Goal: Task Accomplishment & Management: Complete application form

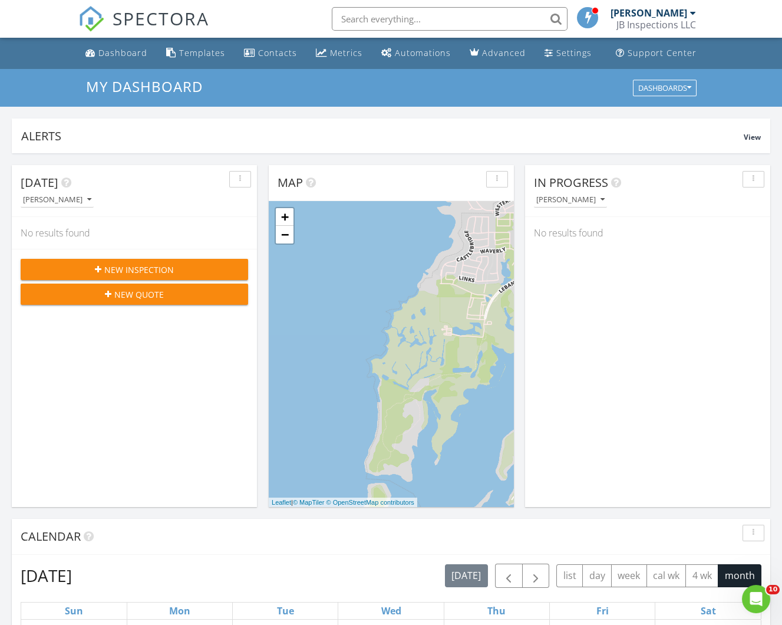
click at [133, 268] on span "New Inspection" at bounding box center [139, 269] width 70 height 12
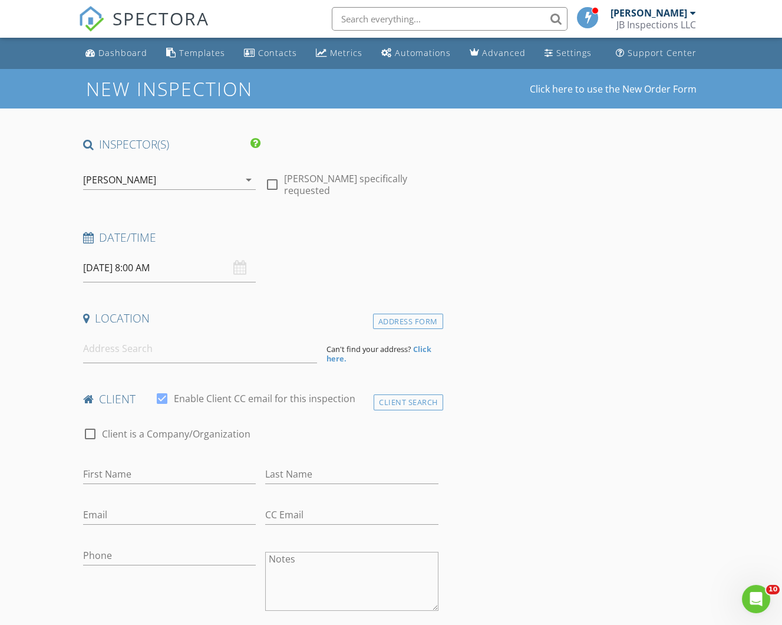
click at [107, 265] on input "08/28/2025 8:00 AM" at bounding box center [169, 267] width 173 height 29
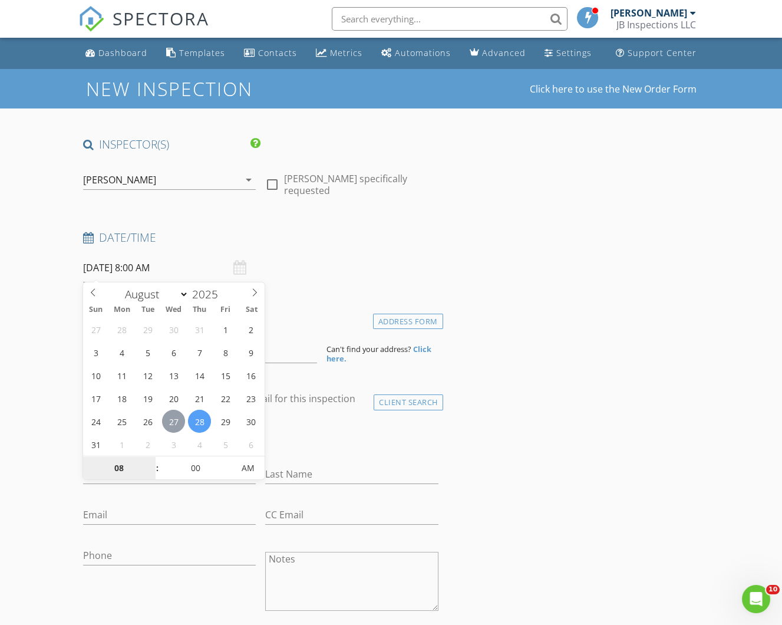
type input "08/27/2025 8:00 AM"
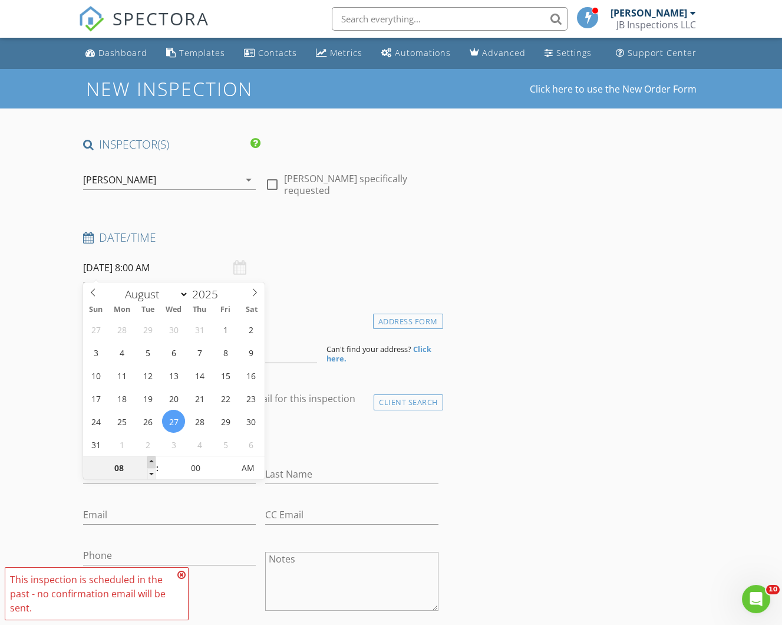
type input "09"
type input "08/27/2025 9:00 AM"
click at [153, 460] on span at bounding box center [151, 462] width 8 height 12
type input "10"
type input "08/27/2025 10:00 AM"
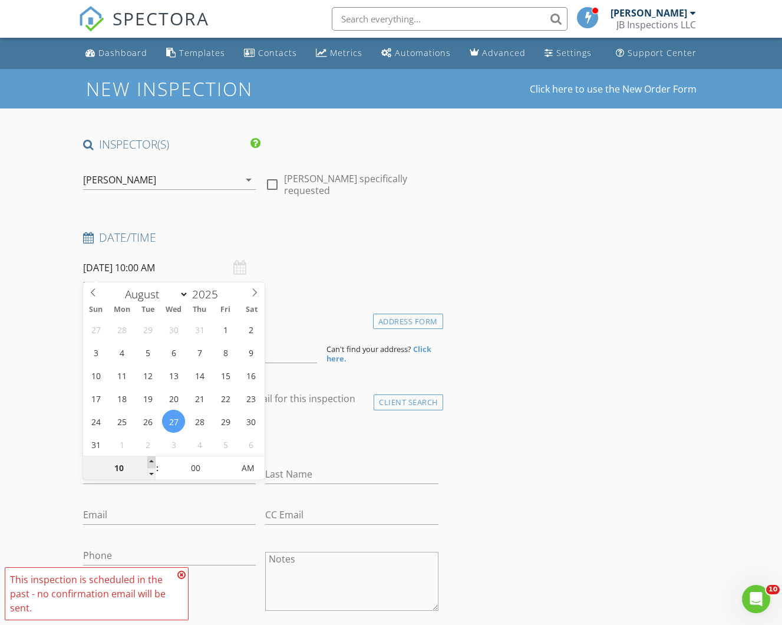
click at [154, 457] on span at bounding box center [151, 462] width 8 height 12
type input "11"
type input "08/27/2025 11:00 AM"
click at [154, 458] on span at bounding box center [151, 462] width 8 height 12
type input "12"
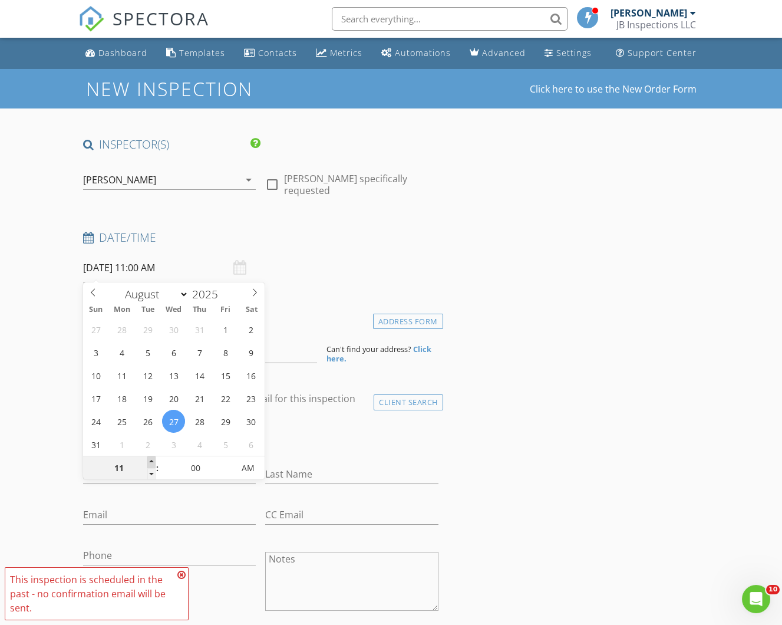
type input "08/27/2025 12:00 PM"
click at [154, 457] on span at bounding box center [151, 462] width 8 height 12
type input "01"
type input "[DATE] 1:00 PM"
click at [155, 456] on span at bounding box center [151, 462] width 8 height 12
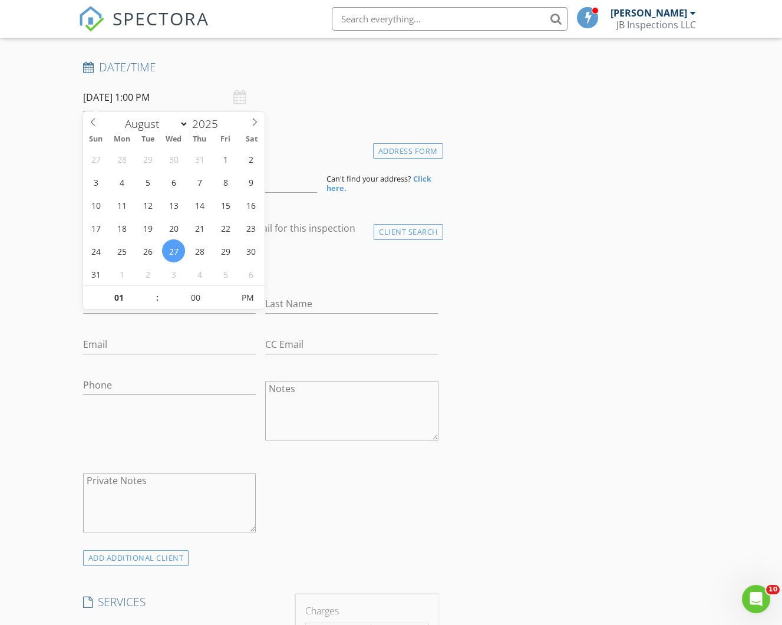
scroll to position [173, 0]
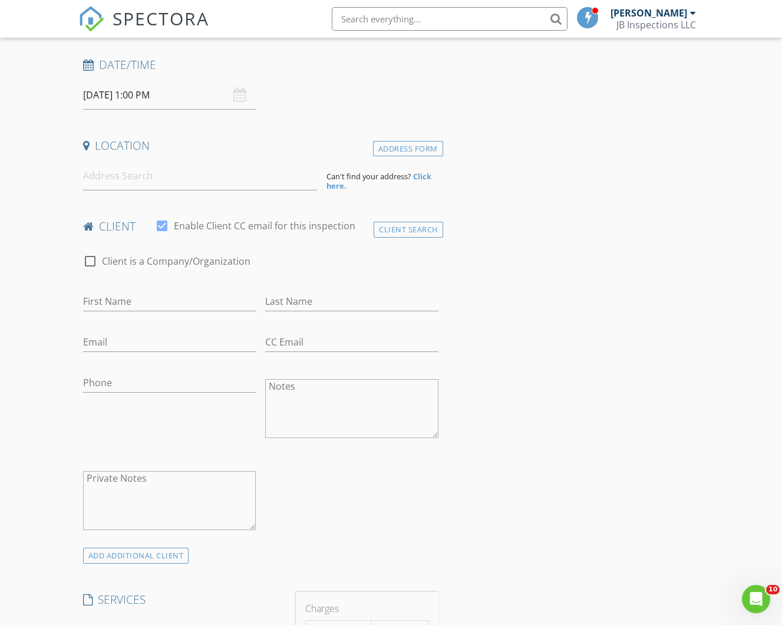
click at [132, 180] on input at bounding box center [200, 175] width 234 height 29
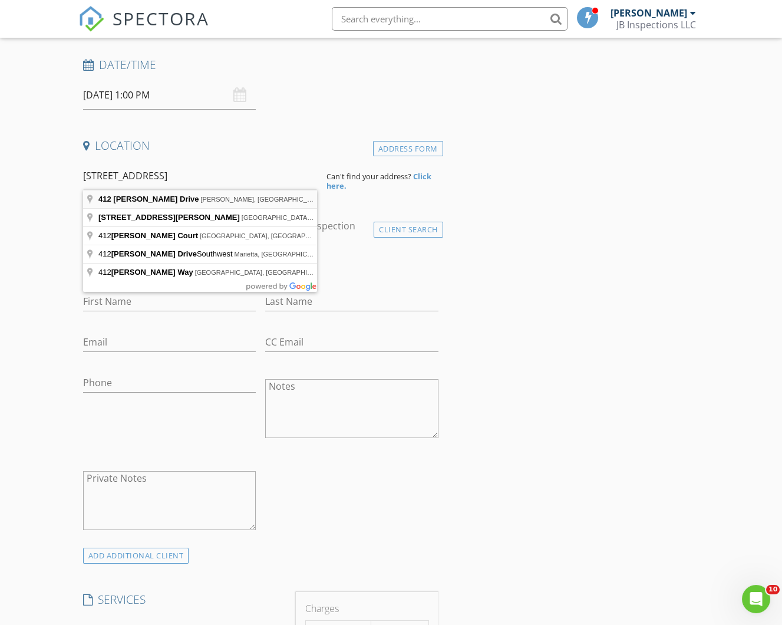
type input "412 Willet Drive, McKinney, TX, USA"
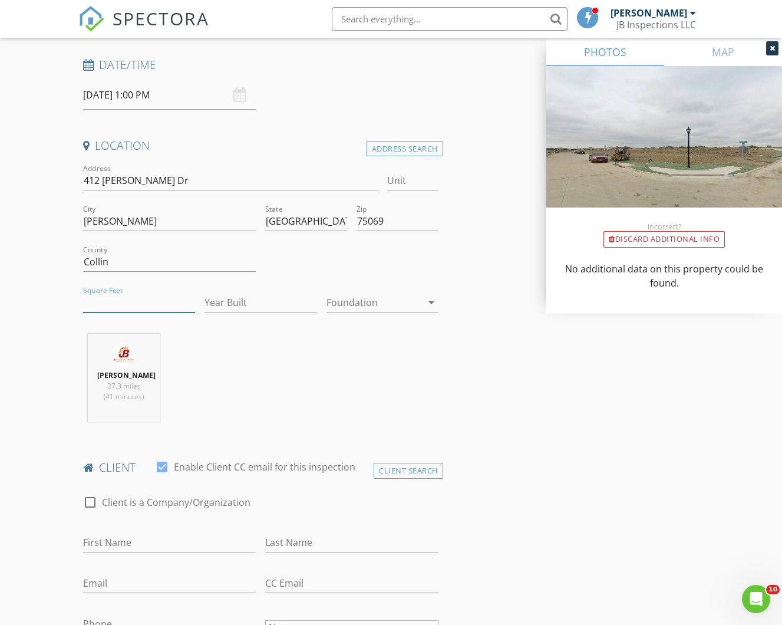
click at [126, 298] on input "Square Feet" at bounding box center [139, 302] width 112 height 19
type input "2337"
drag, startPoint x: 251, startPoint y: 301, endPoint x: 261, endPoint y: 286, distance: 18.3
click at [251, 301] on input "Year Built" at bounding box center [261, 302] width 112 height 19
type input "2025"
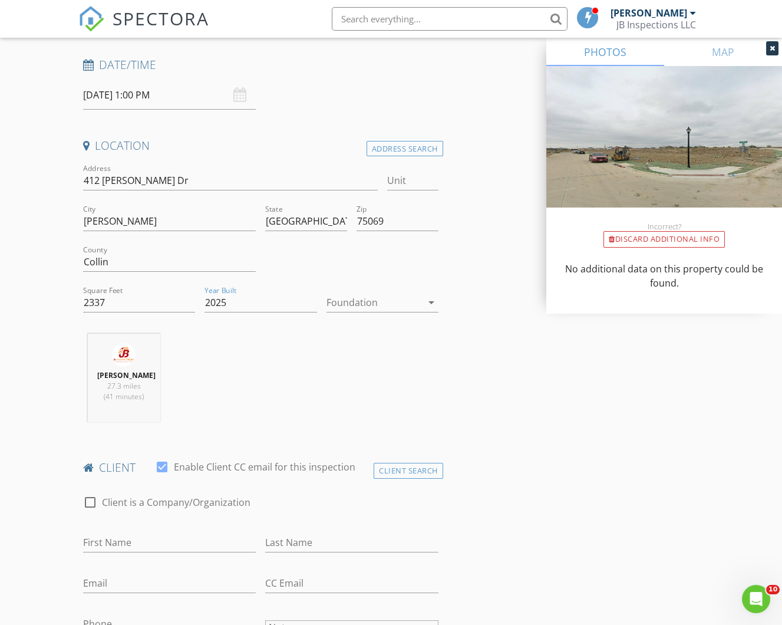
click at [431, 301] on icon "arrow_drop_down" at bounding box center [431, 302] width 14 height 14
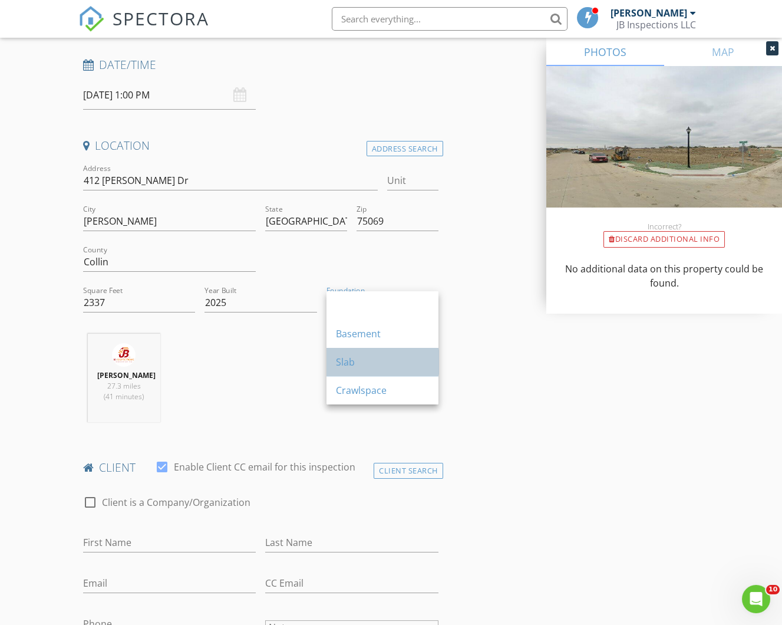
click at [362, 365] on div "Slab" at bounding box center [382, 362] width 93 height 14
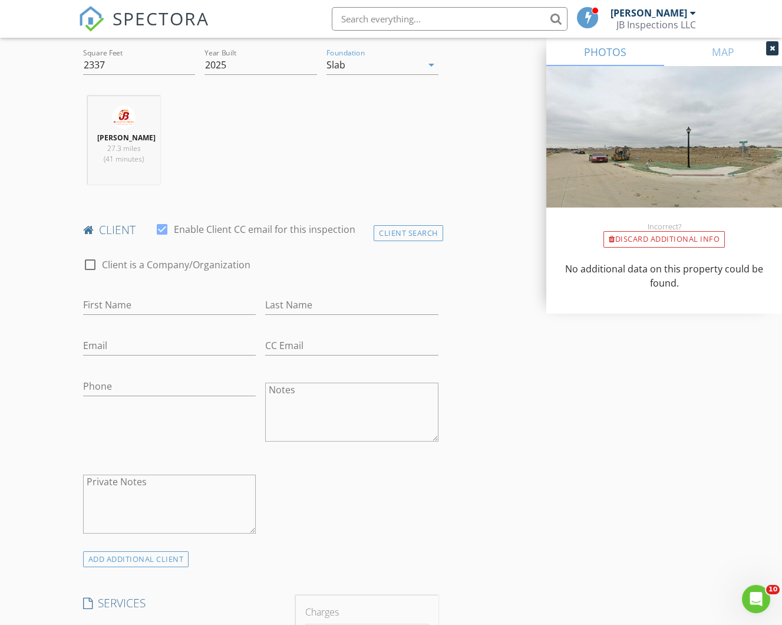
scroll to position [421, 0]
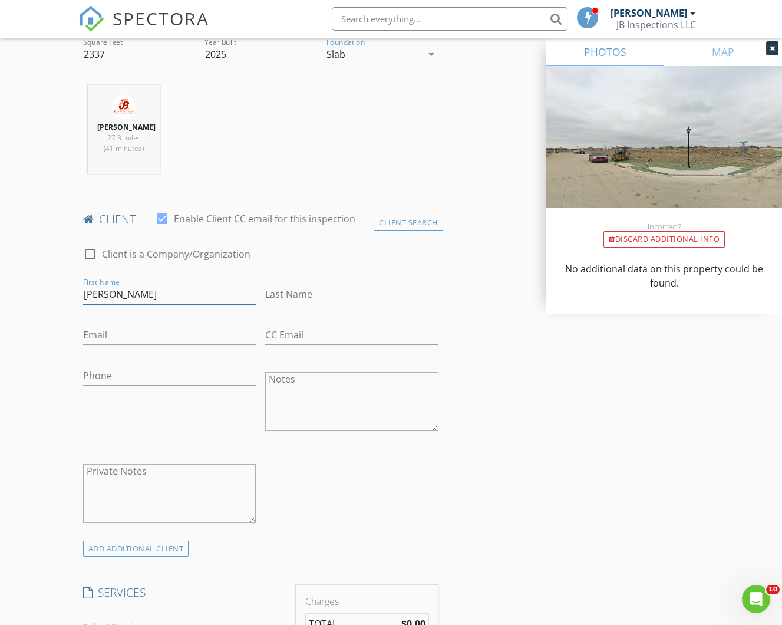
type input "[PERSON_NAME]"
type input "j"
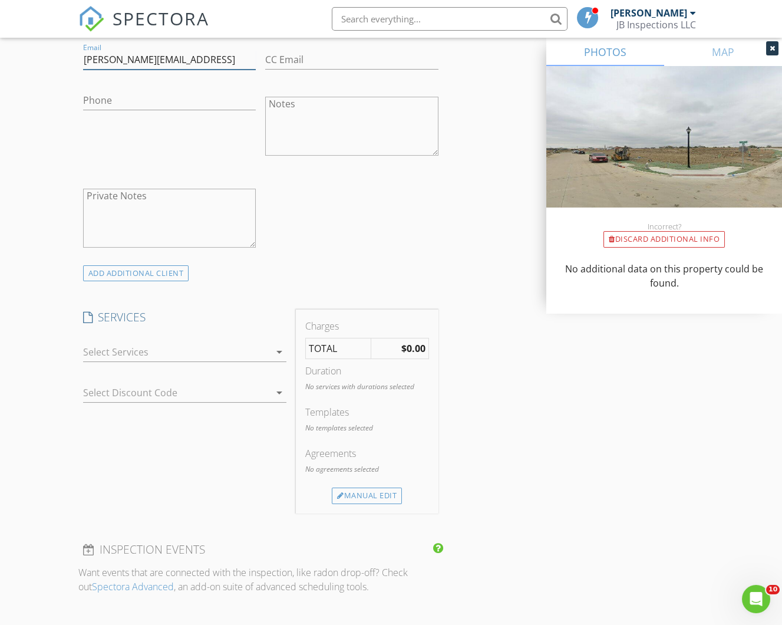
scroll to position [773, 0]
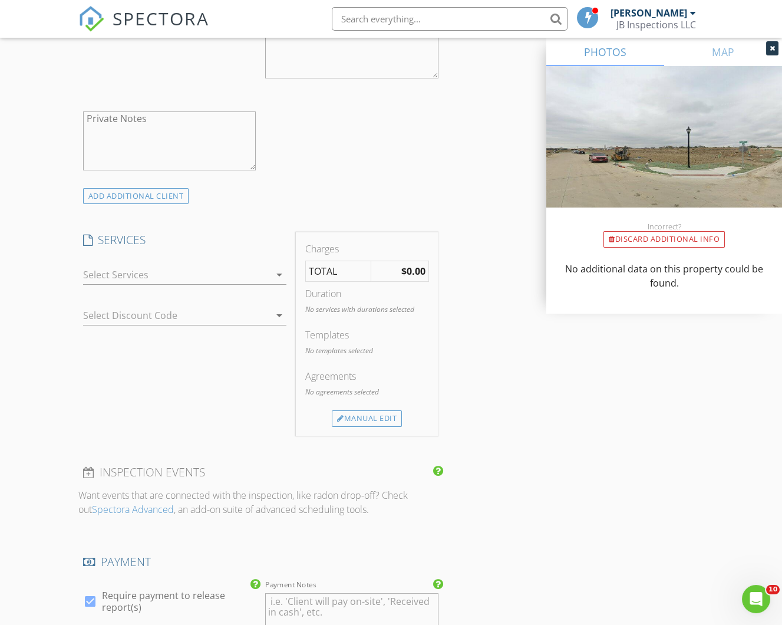
type input "Geoffrey@gmail.con"
click at [279, 269] on icon "arrow_drop_down" at bounding box center [279, 275] width 14 height 14
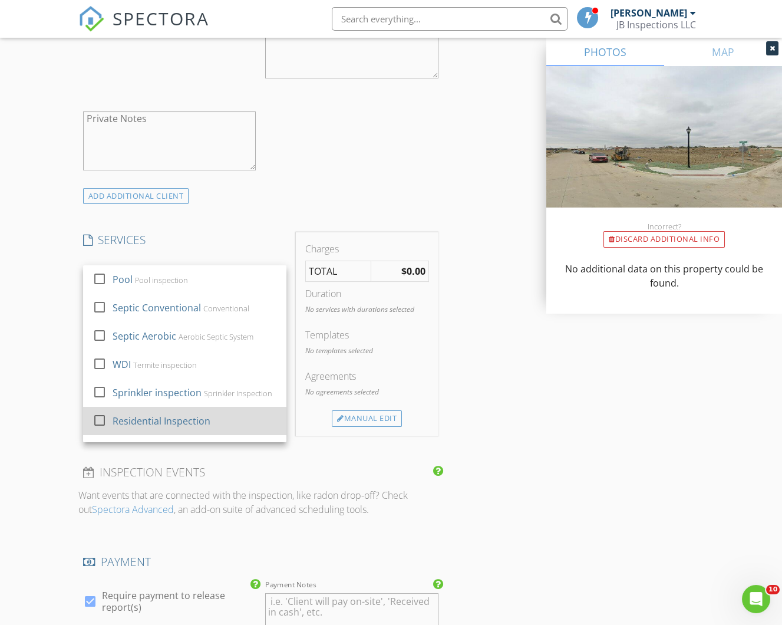
click at [146, 418] on div "Residential Inspection" at bounding box center [162, 421] width 98 height 14
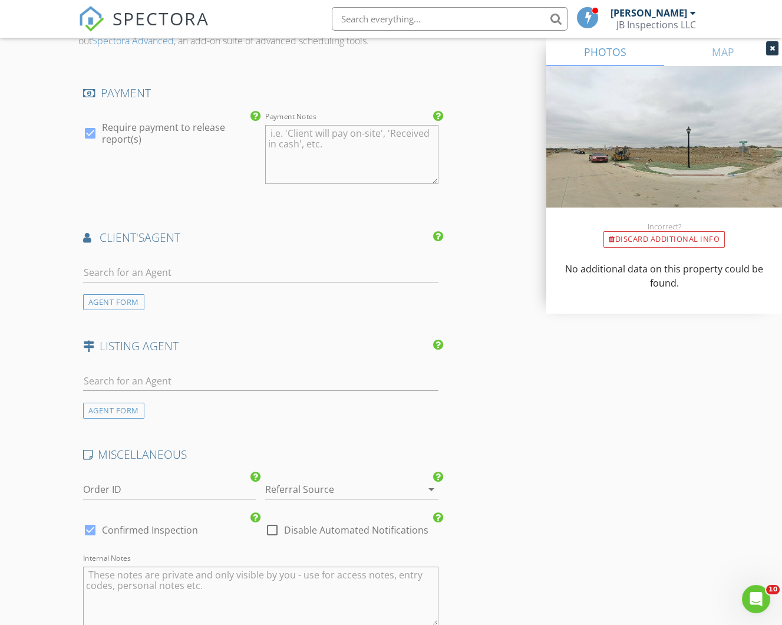
scroll to position [1499, 0]
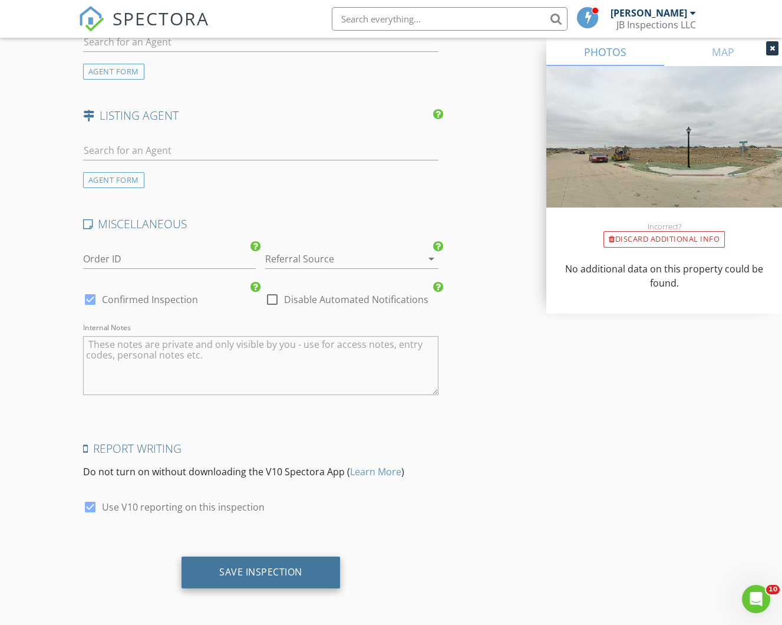
click at [275, 575] on div "Save Inspection" at bounding box center [260, 572] width 83 height 12
